Goal: Transaction & Acquisition: Obtain resource

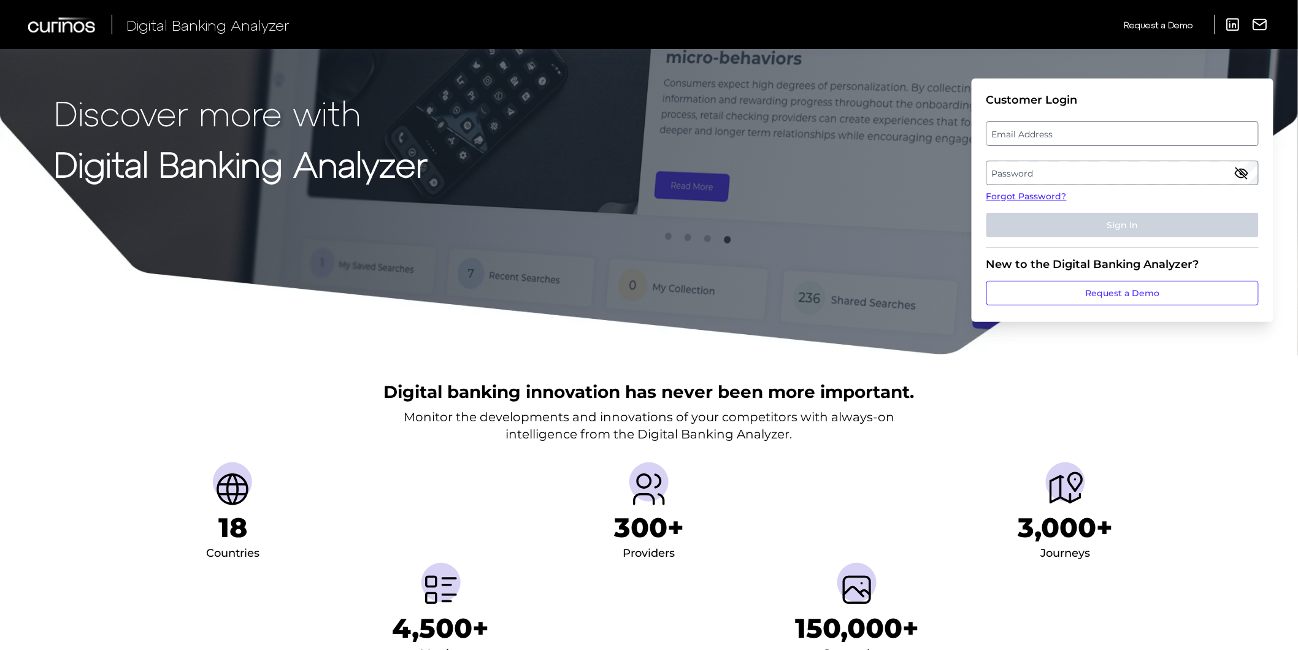
click at [1045, 129] on label "Email Address" at bounding box center [1122, 134] width 271 height 22
click at [1045, 129] on input "email" at bounding box center [1122, 133] width 272 height 25
click at [1045, 130] on input "Email Address" at bounding box center [1122, 133] width 272 height 25
type input "[PERSON_NAME][EMAIL_ADDRESS][PERSON_NAME][DOMAIN_NAME]"
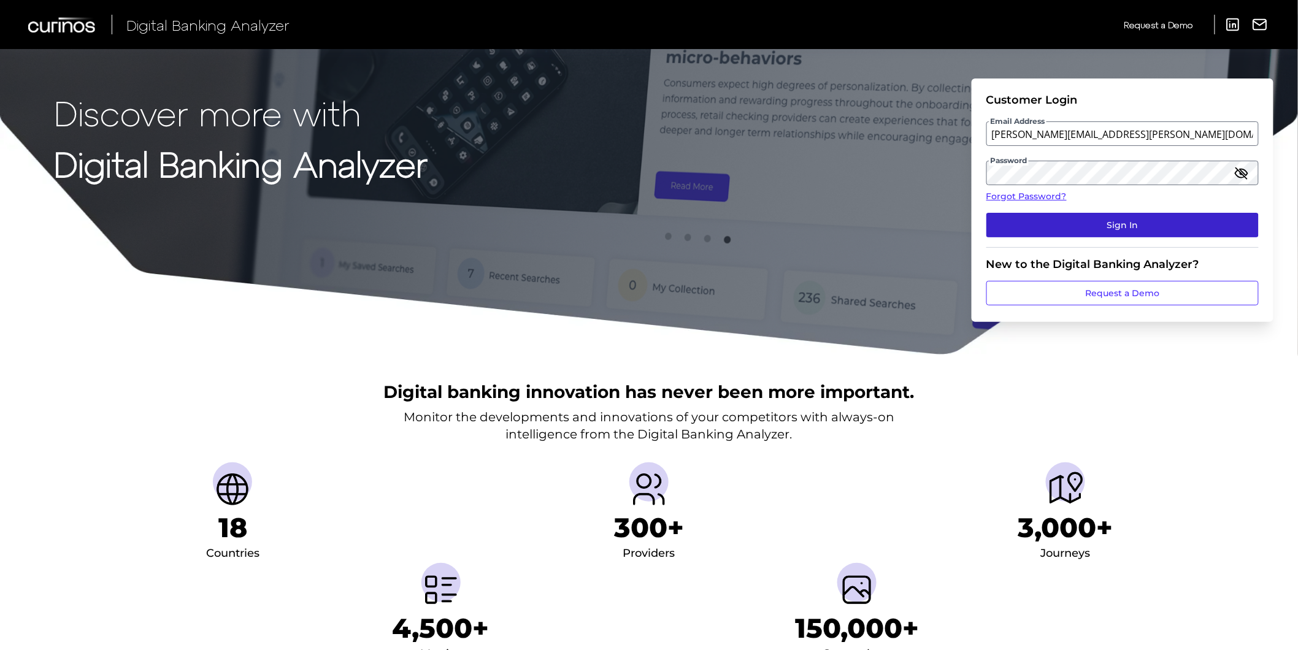
click at [1091, 221] on button "Sign In" at bounding box center [1122, 225] width 272 height 25
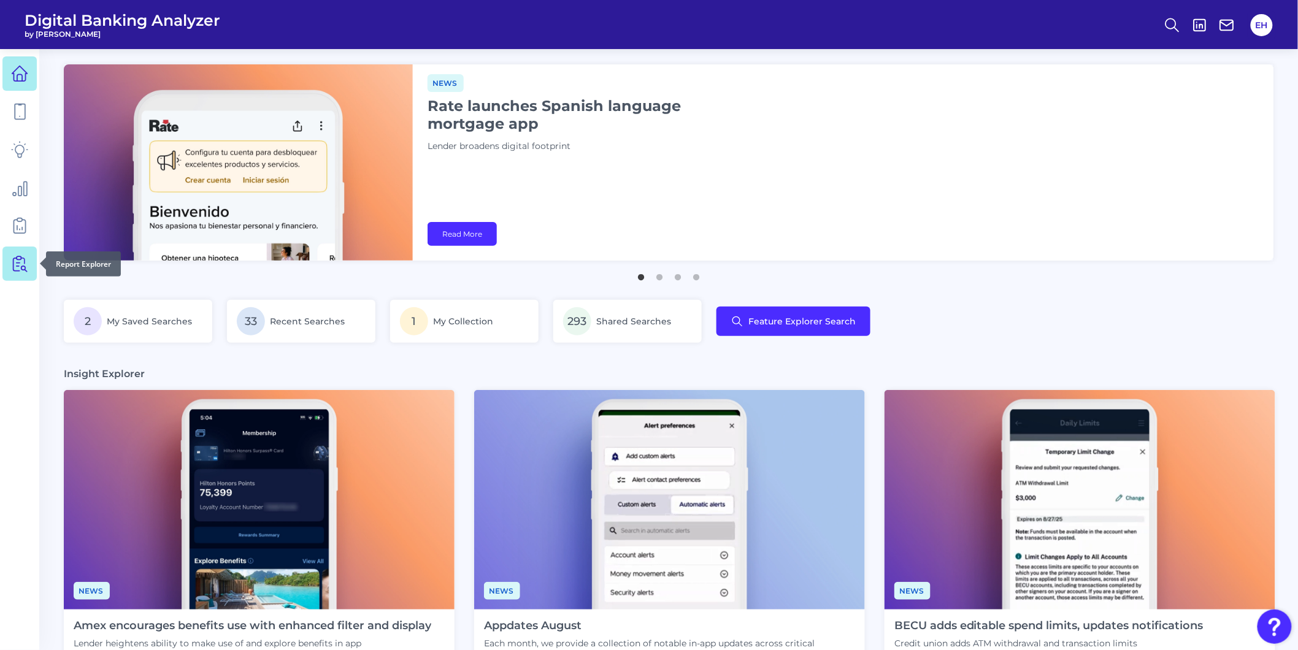
click at [11, 262] on icon at bounding box center [19, 263] width 17 height 17
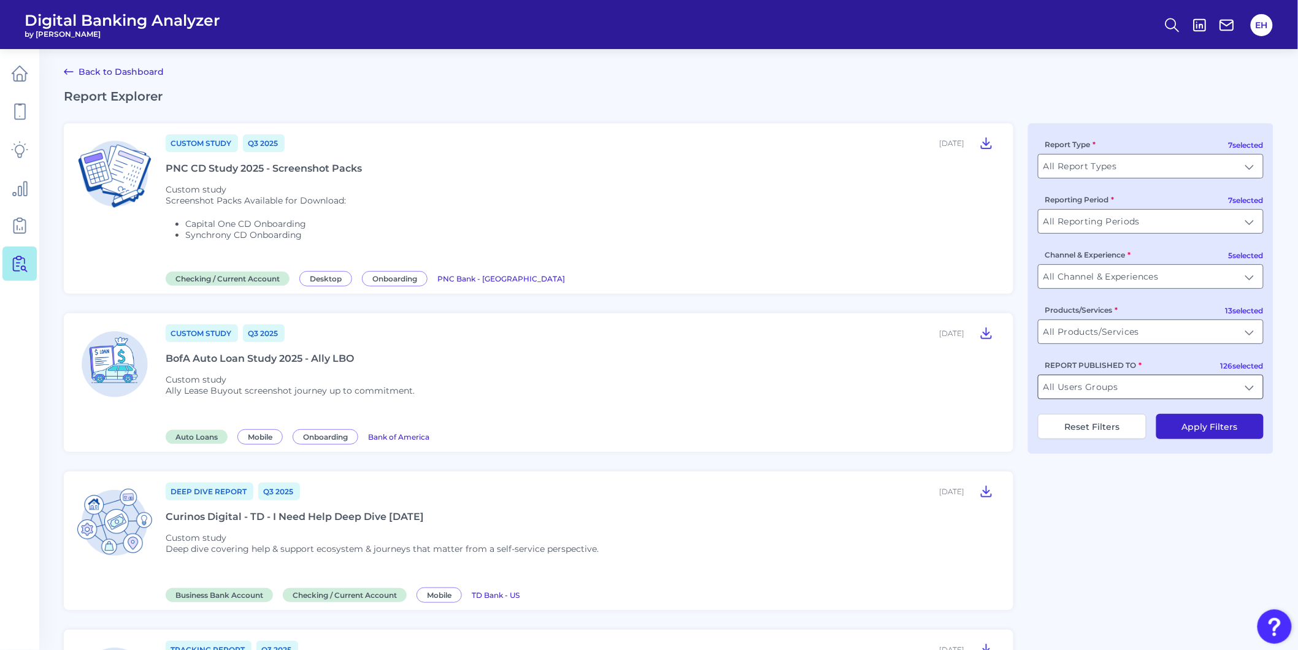
click at [1104, 390] on input "All Users Groups" at bounding box center [1151, 386] width 225 height 23
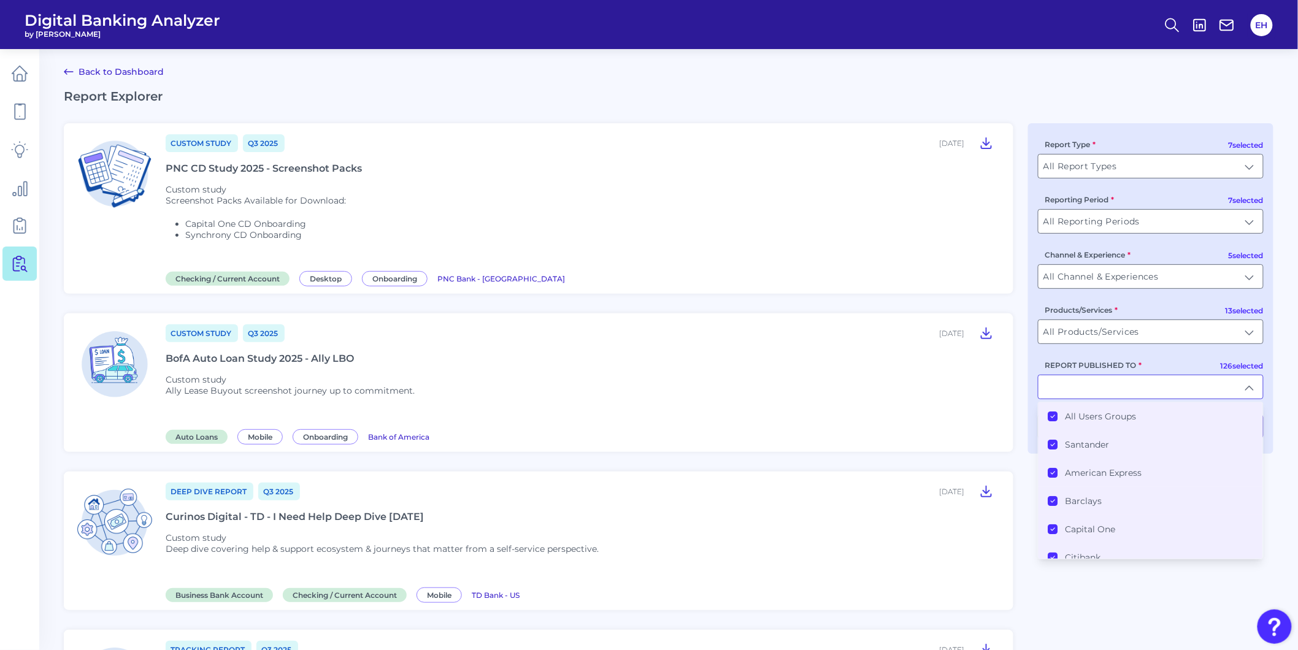
click at [1099, 417] on label "All Users Groups" at bounding box center [1101, 416] width 71 height 11
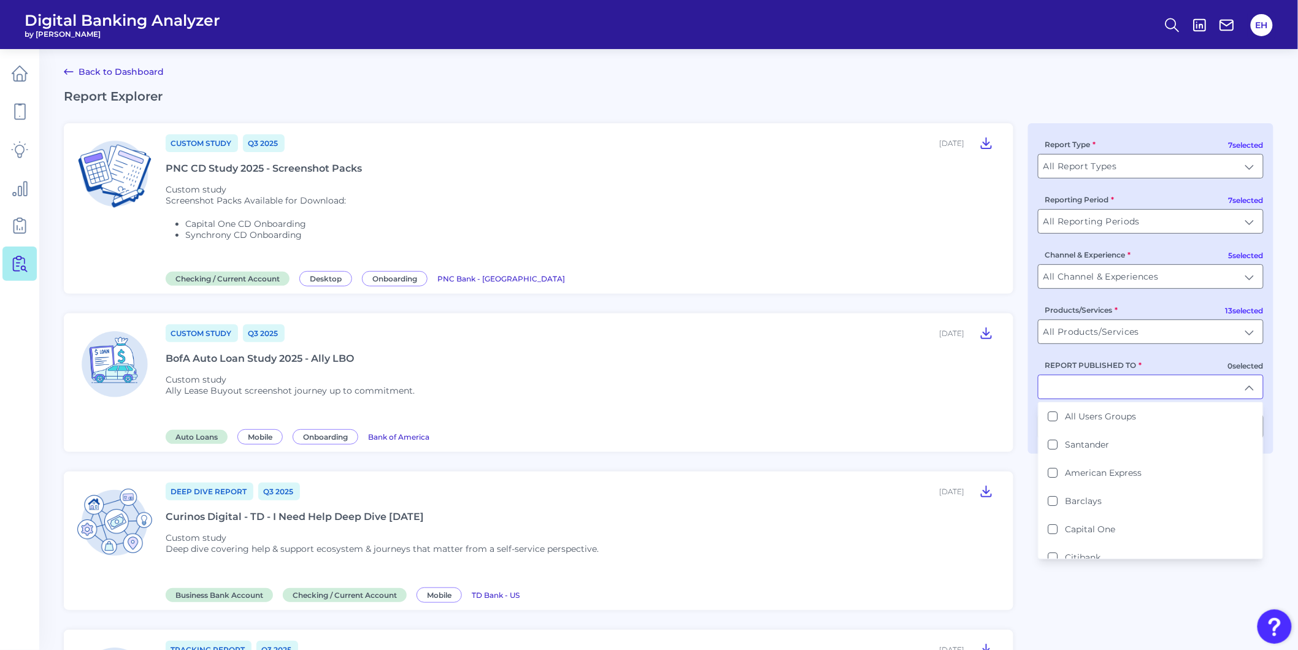
click at [1093, 396] on input "REPORT PUBLISHED TO" at bounding box center [1151, 386] width 225 height 23
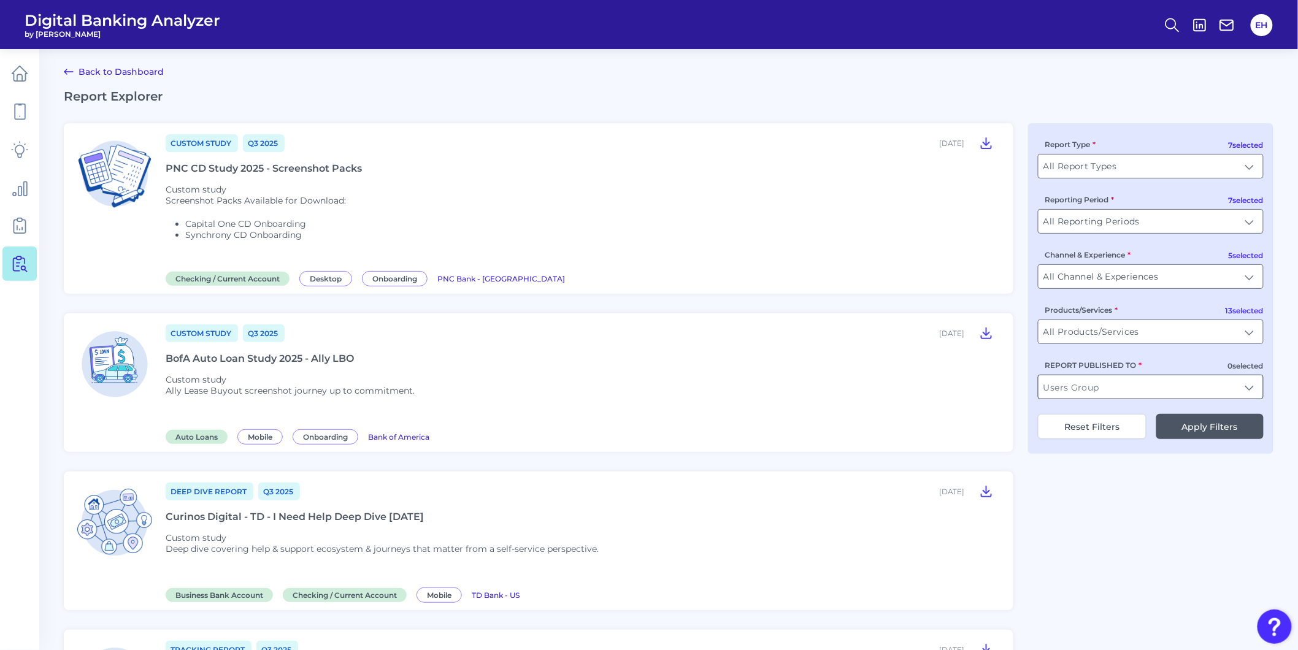
click at [1093, 396] on input "REPORT PUBLISHED TO" at bounding box center [1151, 386] width 225 height 23
click at [1099, 426] on li "[PERSON_NAME] Fargo" at bounding box center [1151, 416] width 225 height 28
type input "[PERSON_NAME] Fargo"
click at [1207, 436] on button "Apply Filters" at bounding box center [1209, 426] width 107 height 25
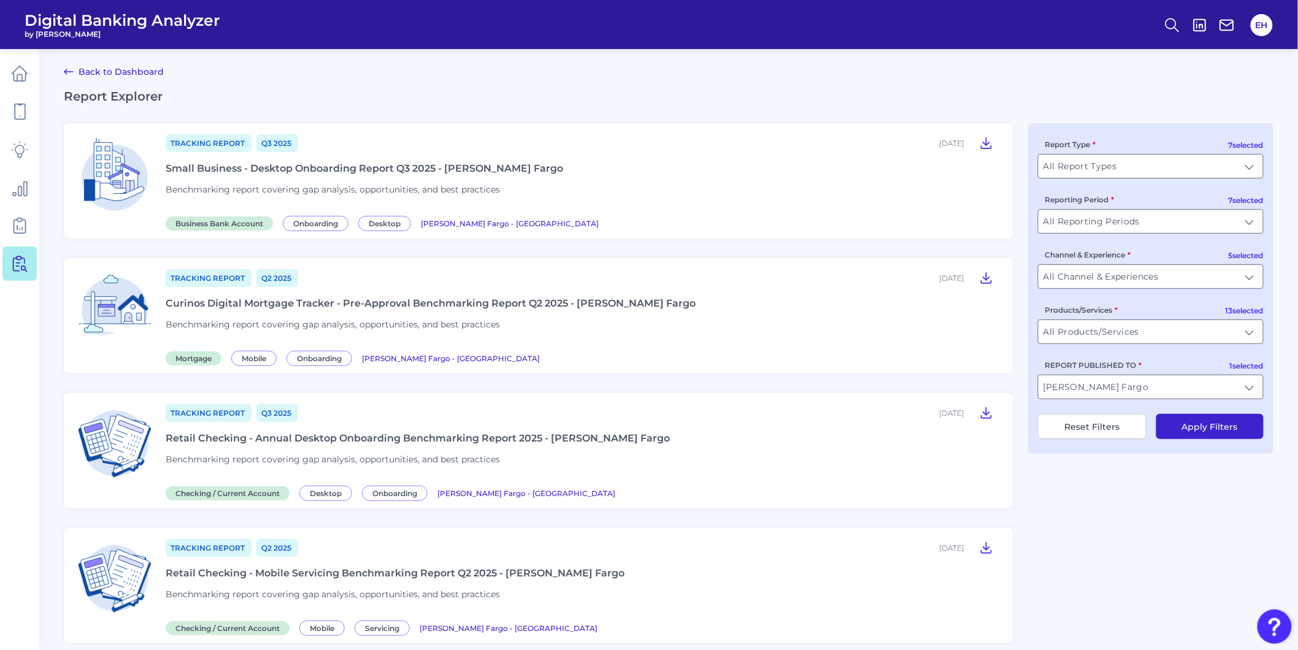
click at [290, 450] on div "Tracking Report Q3 [DATE], 2025 Retail Checking - Annual Desktop Onboarding Ben…" at bounding box center [582, 451] width 833 height 96
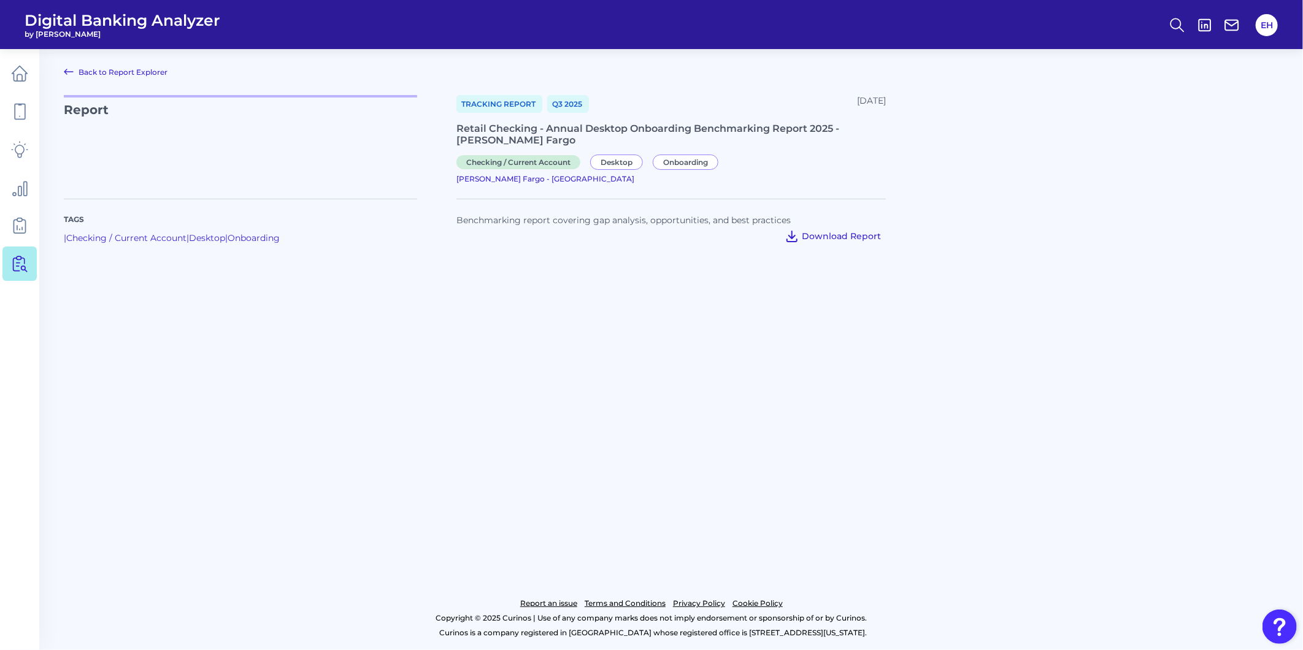
click at [843, 231] on span "Download Report" at bounding box center [841, 236] width 79 height 11
